Goal: Task Accomplishment & Management: Manage account settings

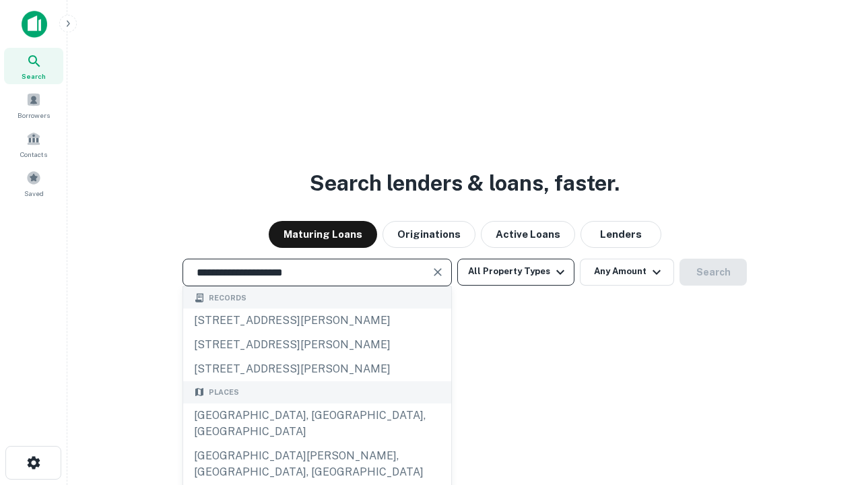
click at [316, 444] on div "Santa Monica, CA, USA" at bounding box center [317, 423] width 268 height 40
type input "**********"
click at [516, 271] on button "All Property Types" at bounding box center [515, 271] width 117 height 27
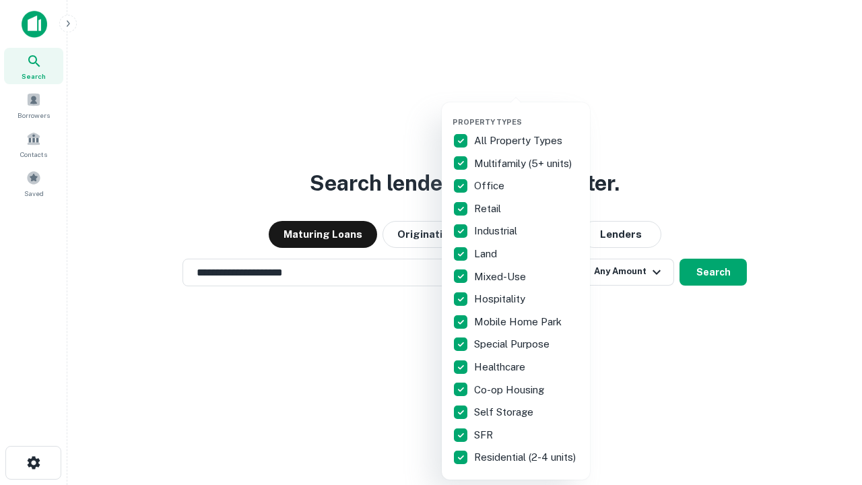
click at [526, 113] on button "button" at bounding box center [526, 113] width 148 height 1
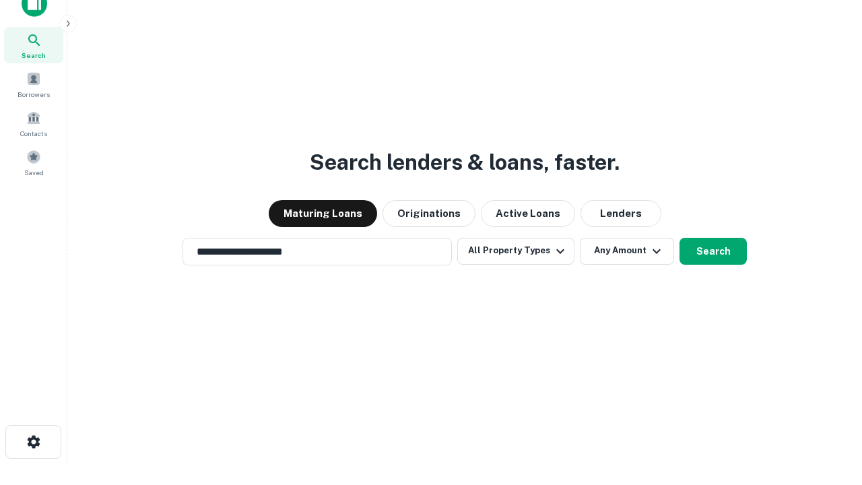
scroll to position [8, 162]
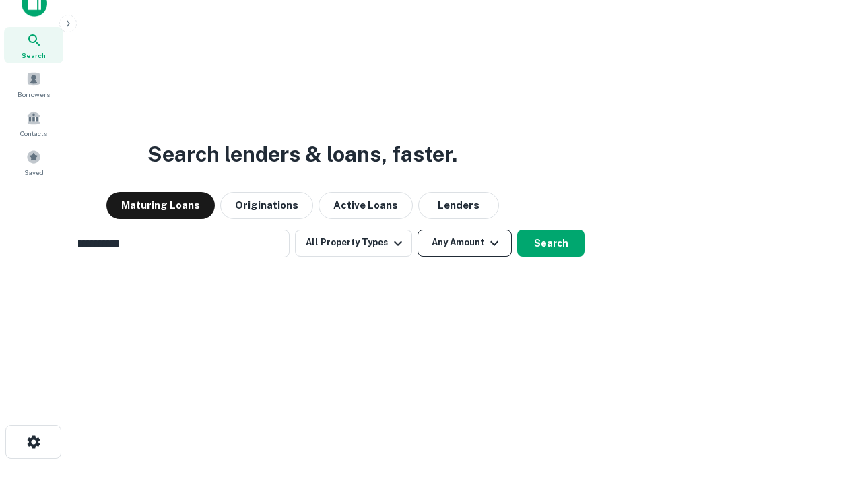
click at [417, 230] on button "Any Amount" at bounding box center [464, 243] width 94 height 27
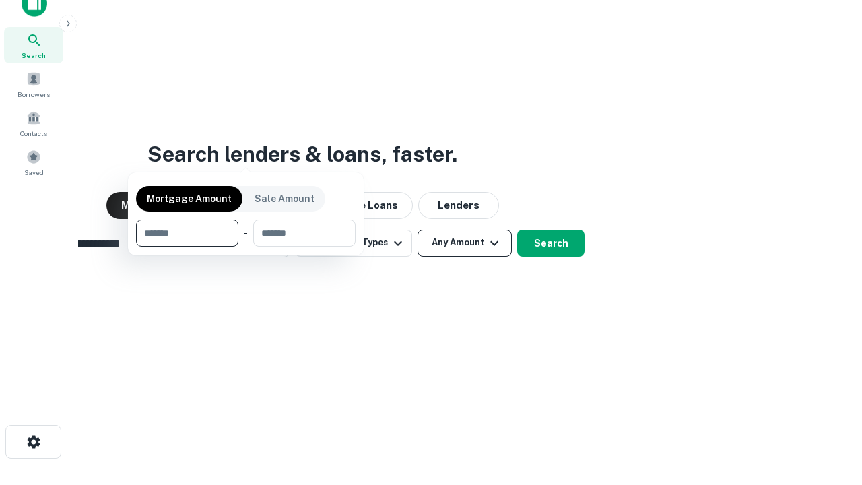
scroll to position [22, 0]
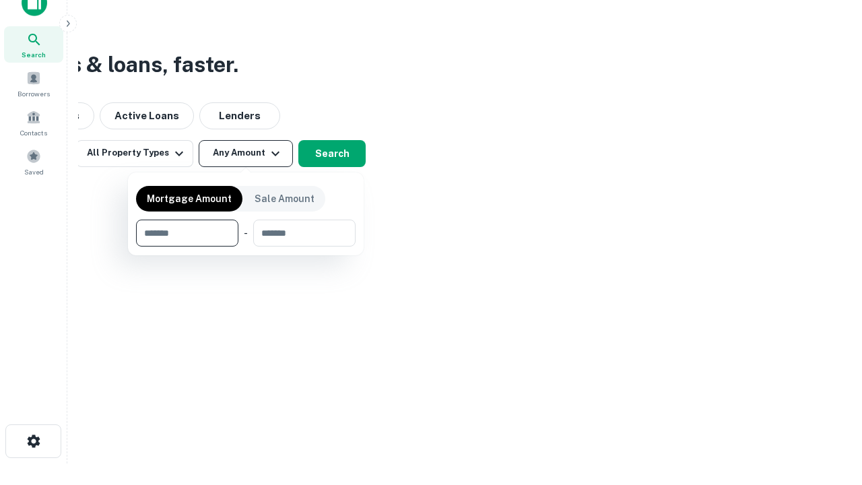
type input "*******"
click at [246, 246] on button "button" at bounding box center [245, 246] width 219 height 1
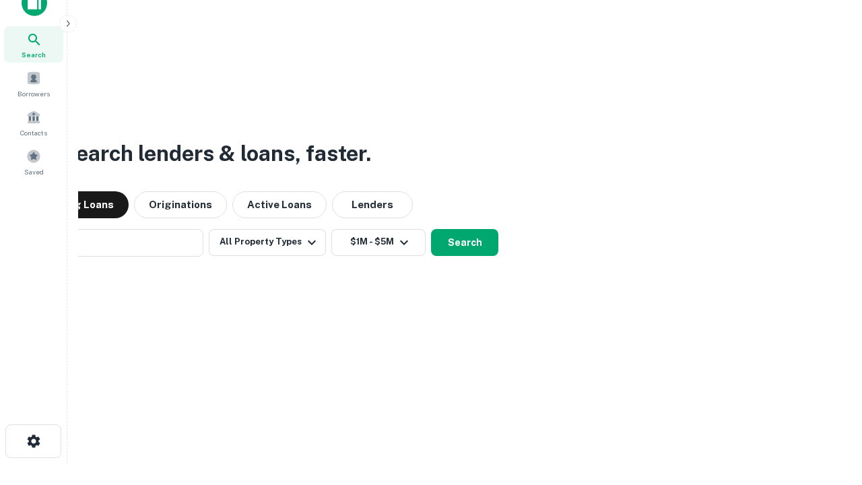
scroll to position [21, 0]
click at [431, 230] on button "Search" at bounding box center [464, 243] width 67 height 27
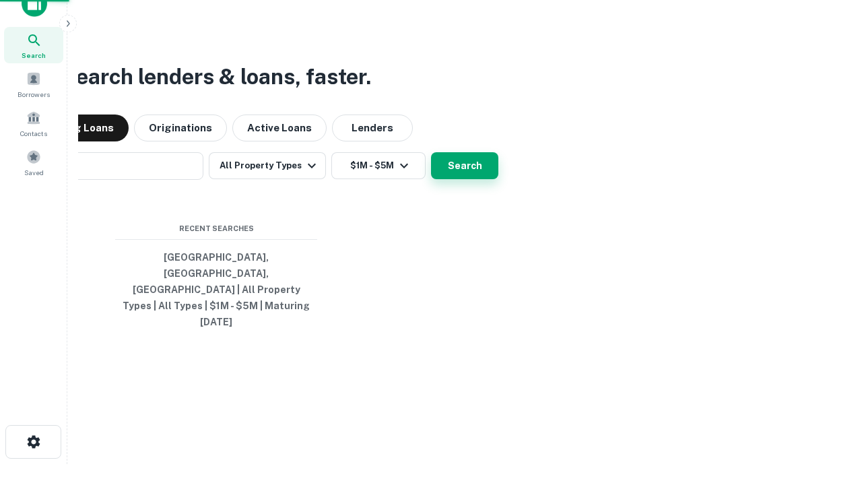
scroll to position [22, 0]
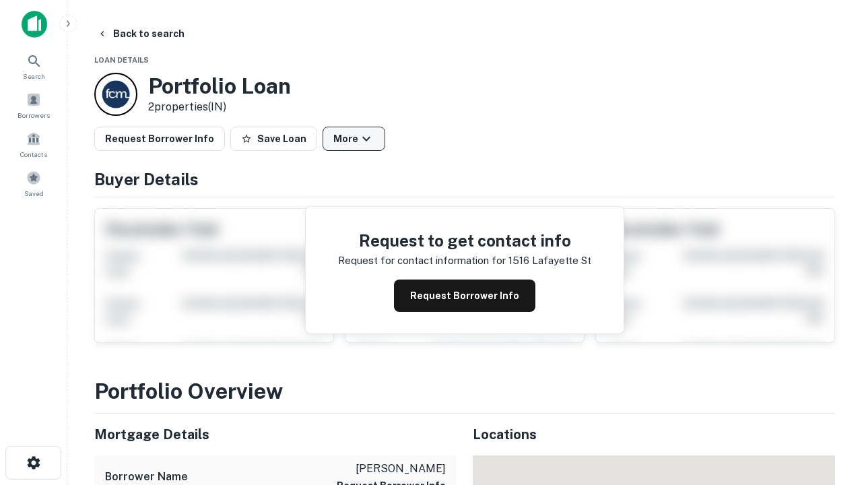
click at [353, 139] on button "More" at bounding box center [353, 139] width 63 height 24
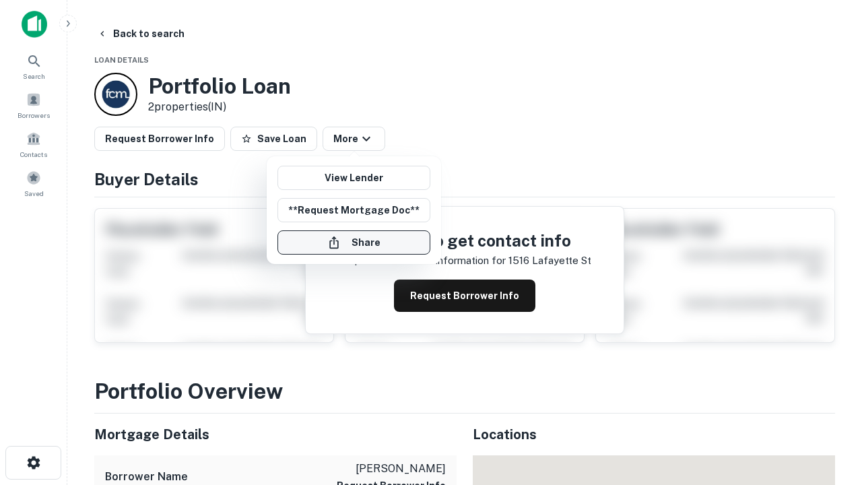
click at [353, 242] on button "Share" at bounding box center [353, 242] width 153 height 24
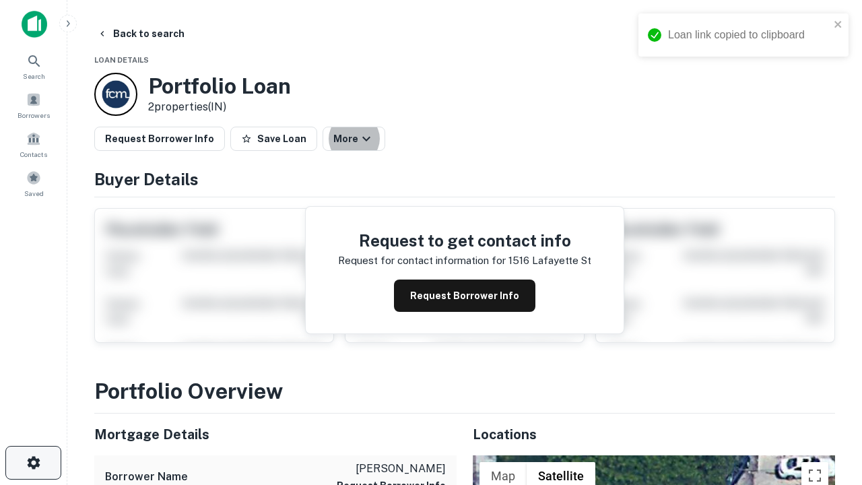
click at [33, 462] on icon "button" at bounding box center [34, 462] width 16 height 16
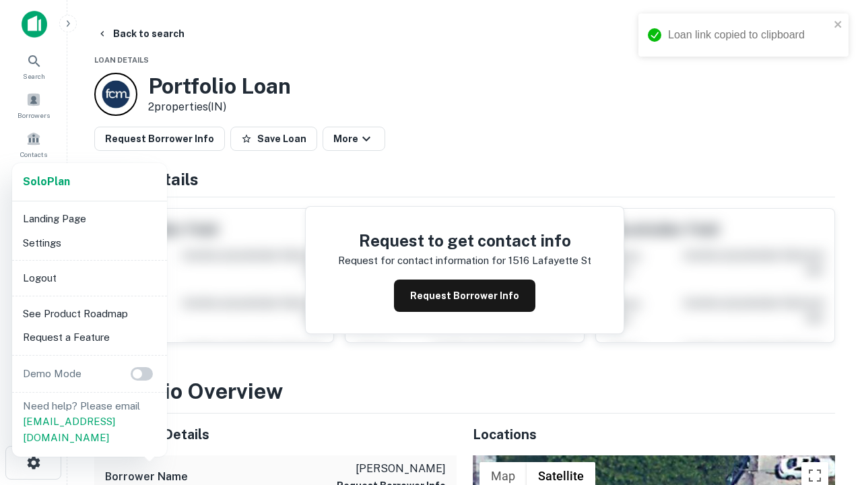
click at [89, 277] on li "Logout" at bounding box center [90, 278] width 144 height 24
